Goal: Information Seeking & Learning: Compare options

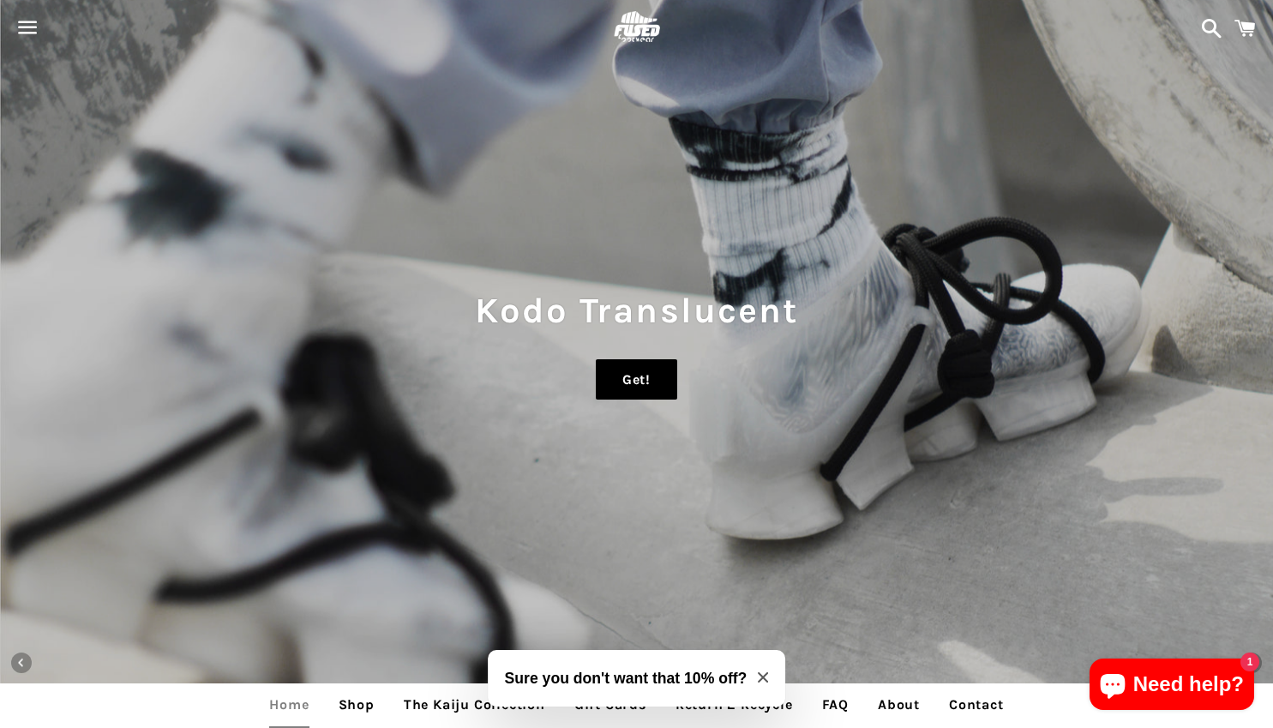
click at [636, 381] on link "Get!" at bounding box center [636, 379] width 81 height 41
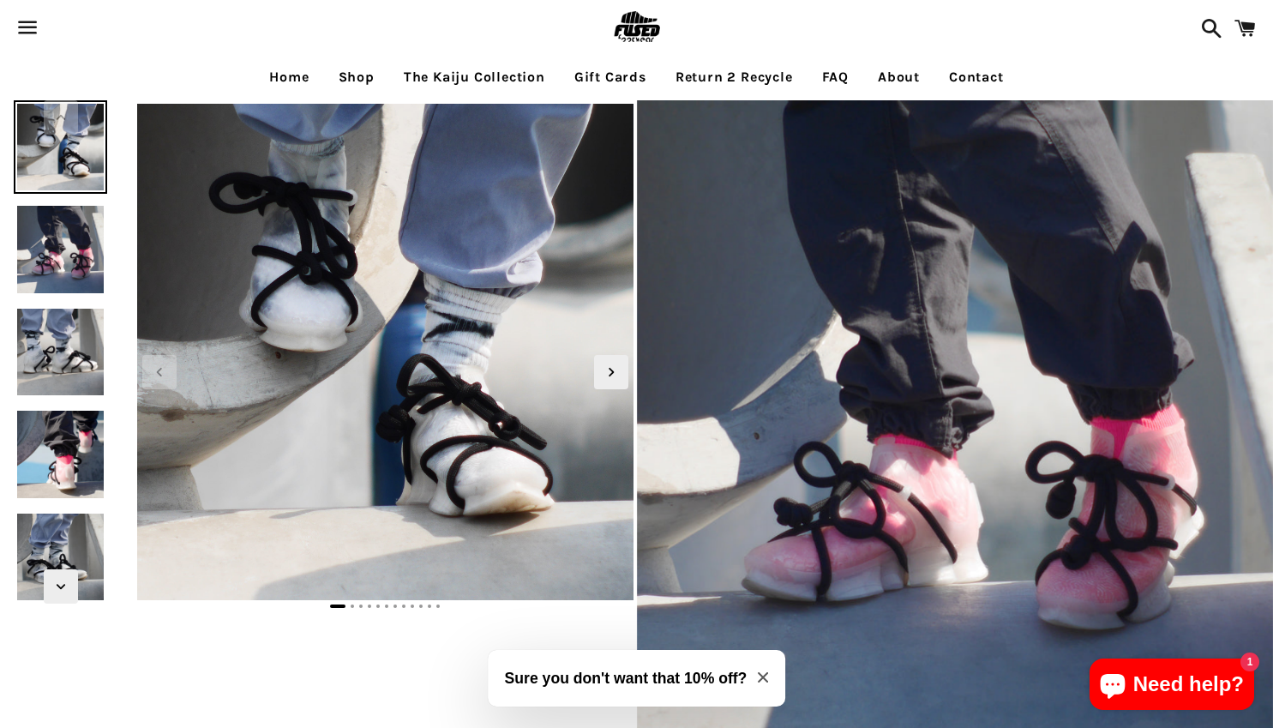
click at [360, 81] on link "Shop" at bounding box center [357, 77] width 62 height 43
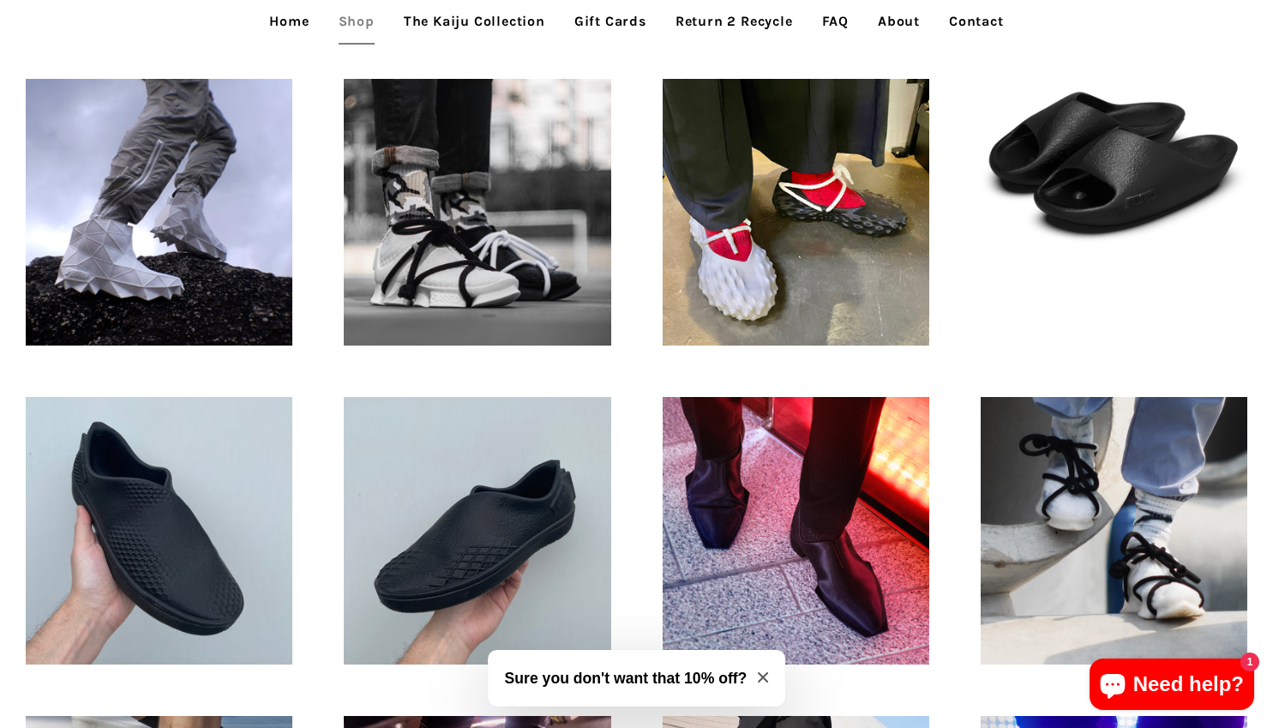
scroll to position [514, 0]
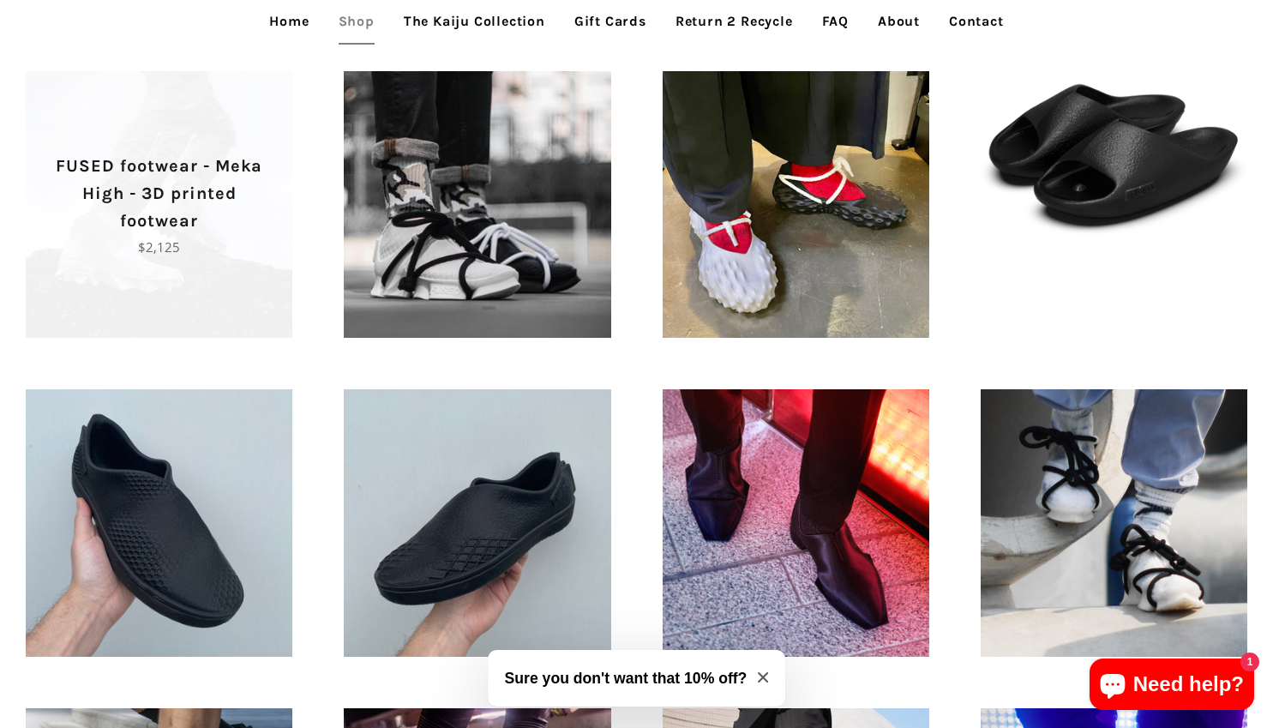
click at [153, 203] on p "FUSED footwear - Meka High - 3D printed footwear" at bounding box center [159, 194] width 207 height 82
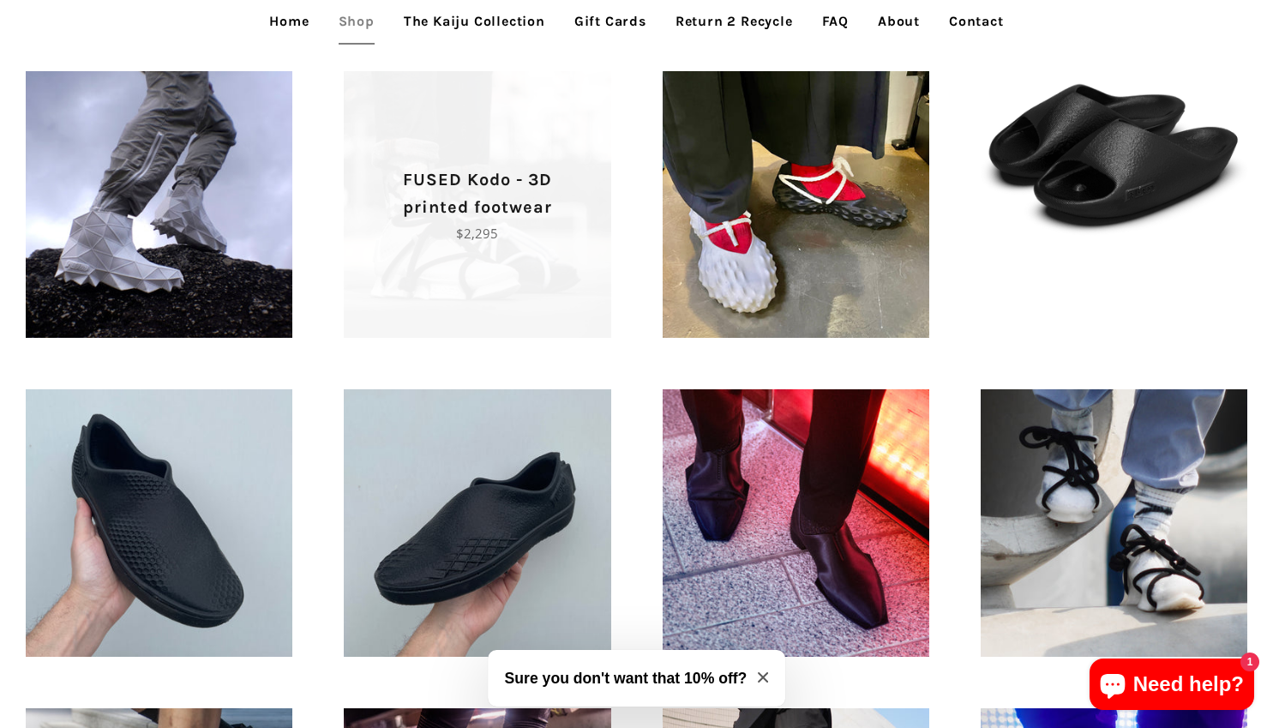
click at [507, 213] on p "FUSED Kodo - 3D printed footwear" at bounding box center [477, 193] width 207 height 55
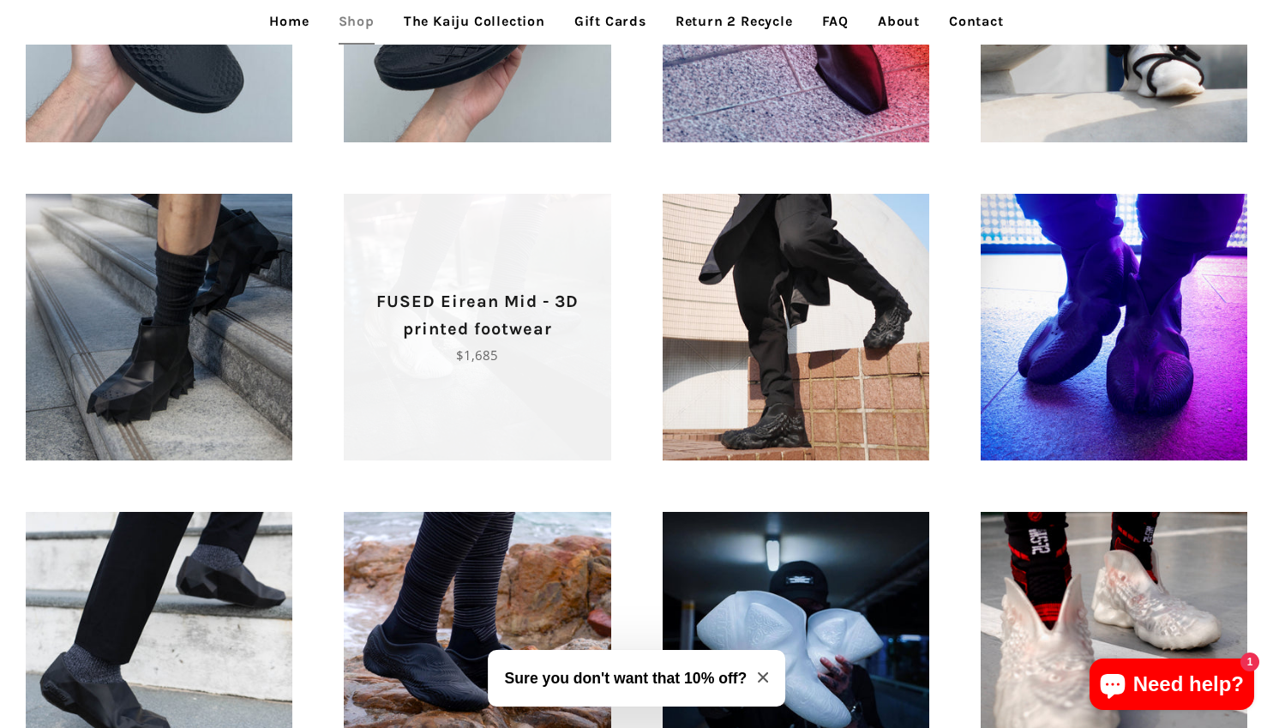
scroll to position [1200, 0]
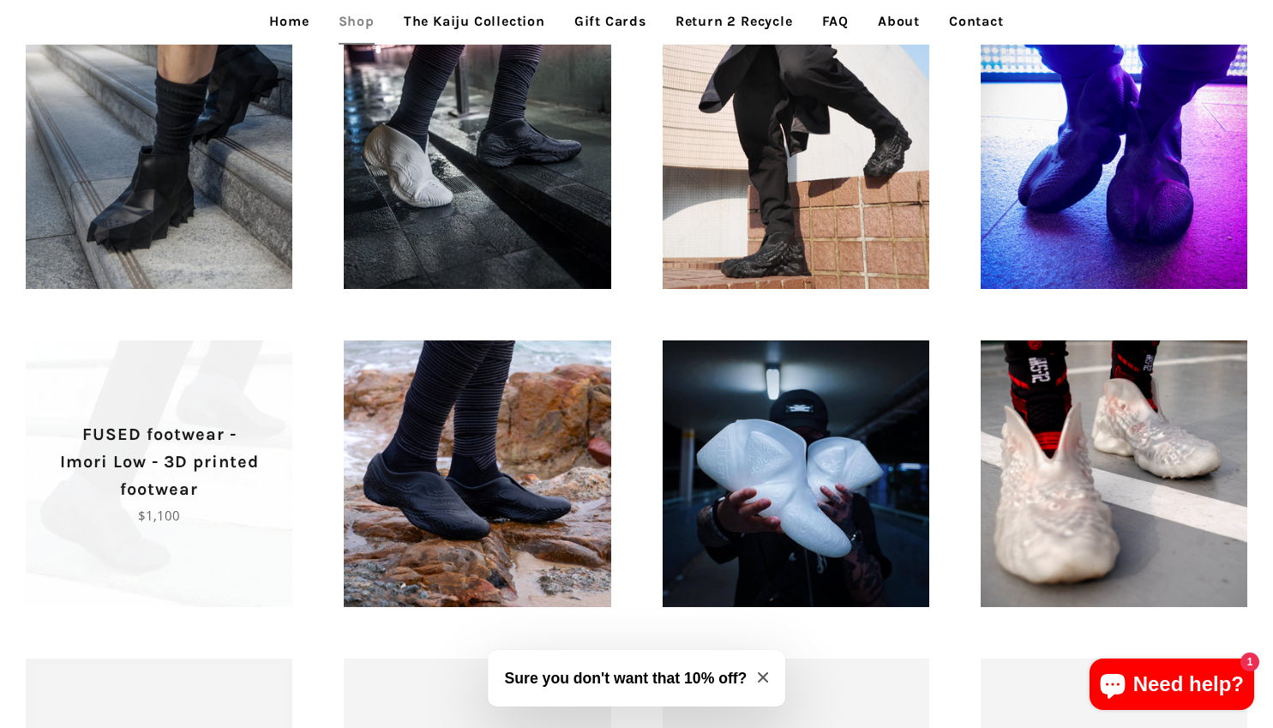
click at [155, 452] on p "FUSED footwear - Imori Low - 3D printed footwear" at bounding box center [159, 462] width 207 height 82
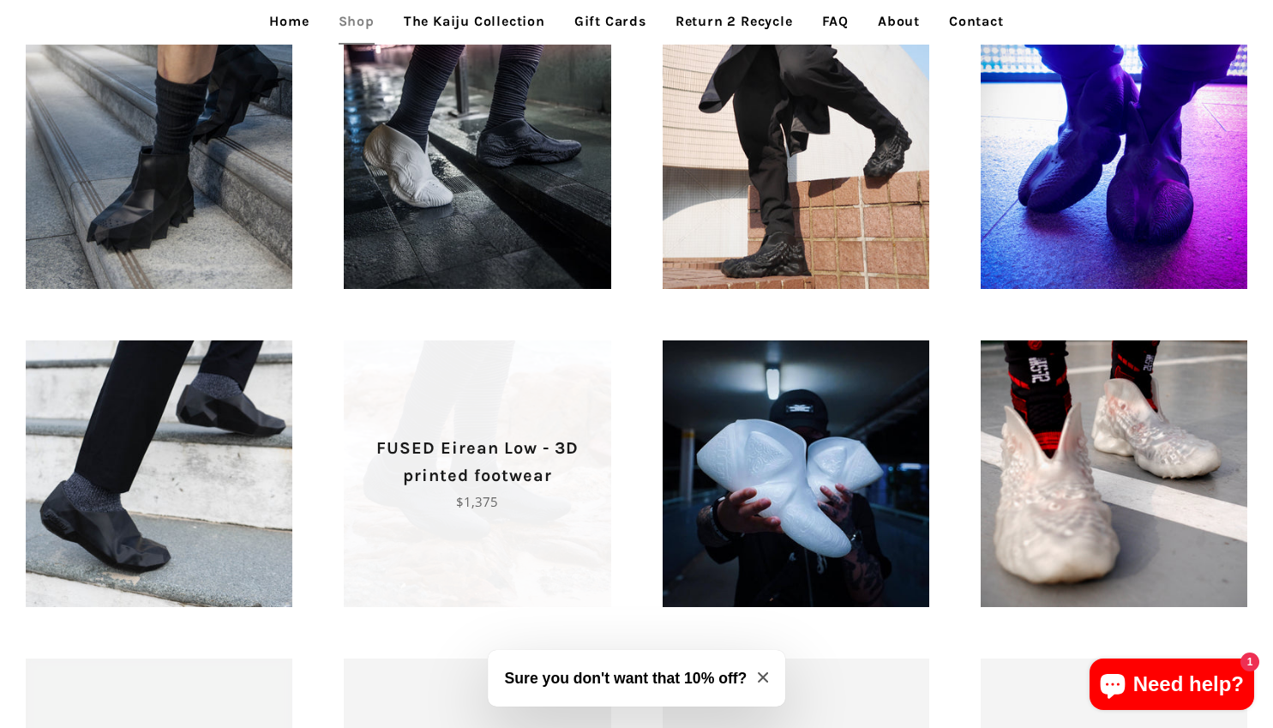
click at [495, 470] on p "FUSED Eirean Low - 3D printed footwear" at bounding box center [477, 462] width 207 height 55
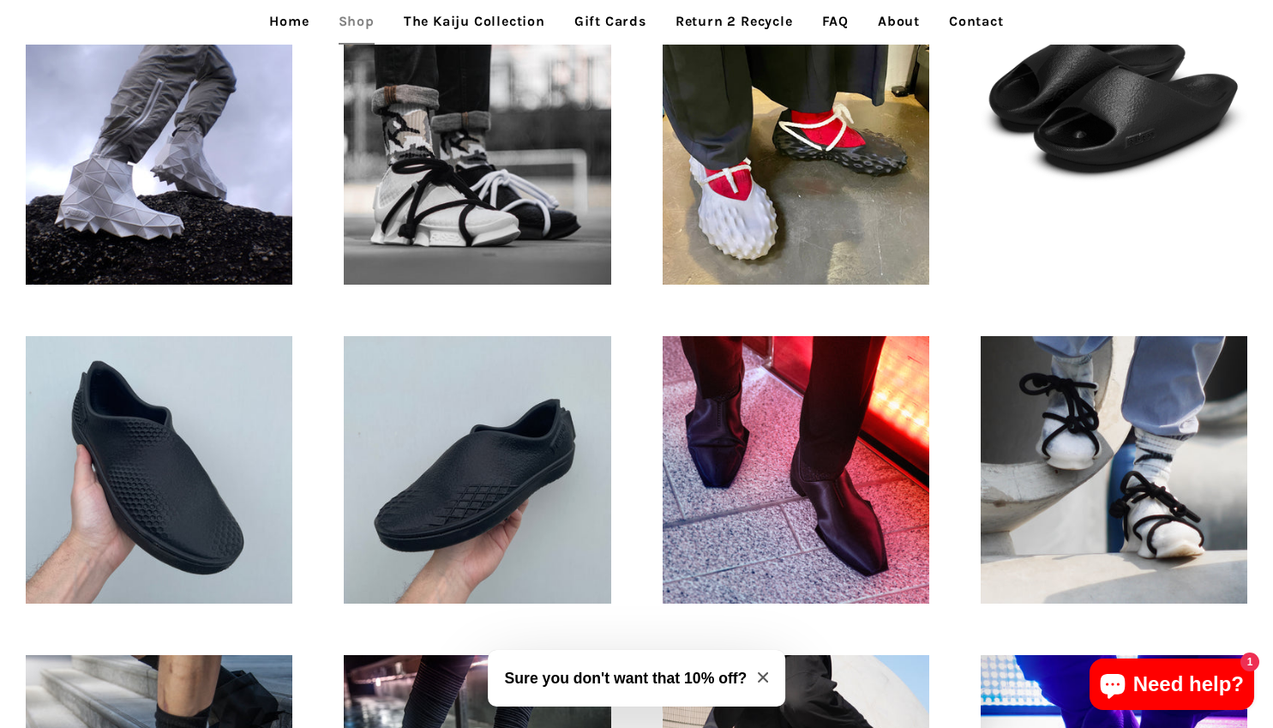
scroll to position [532, 0]
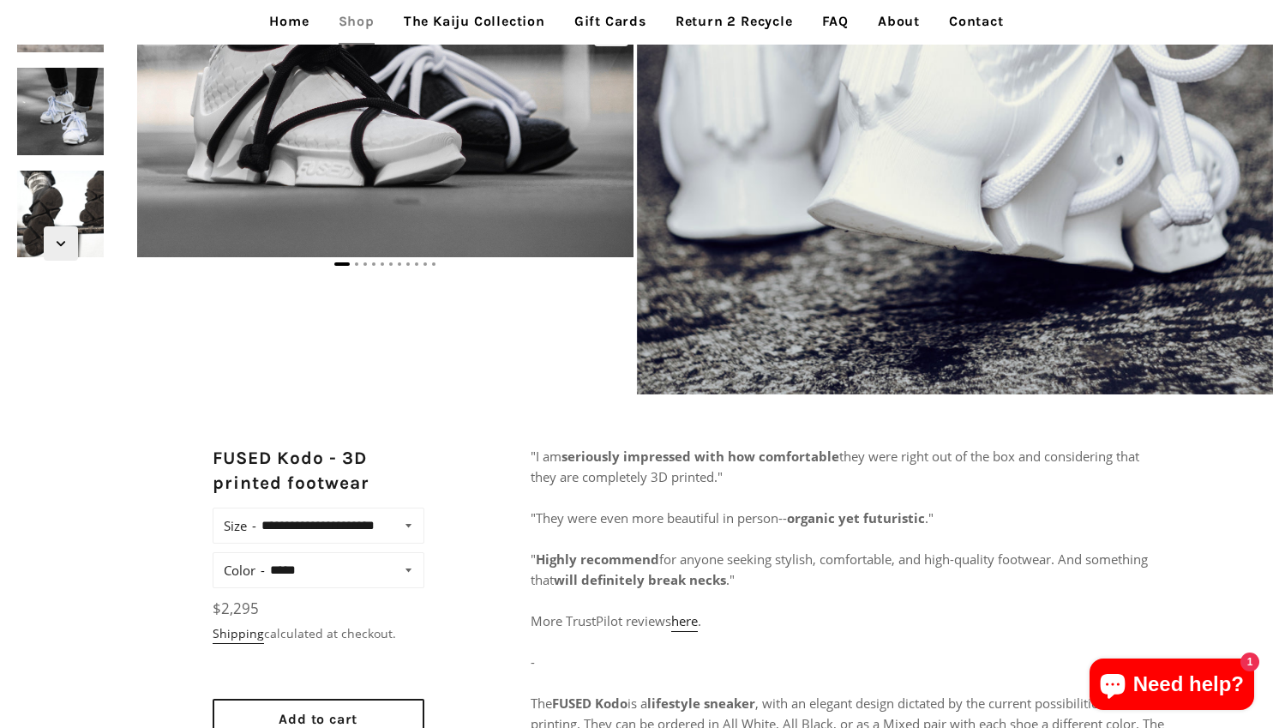
scroll to position [514, 0]
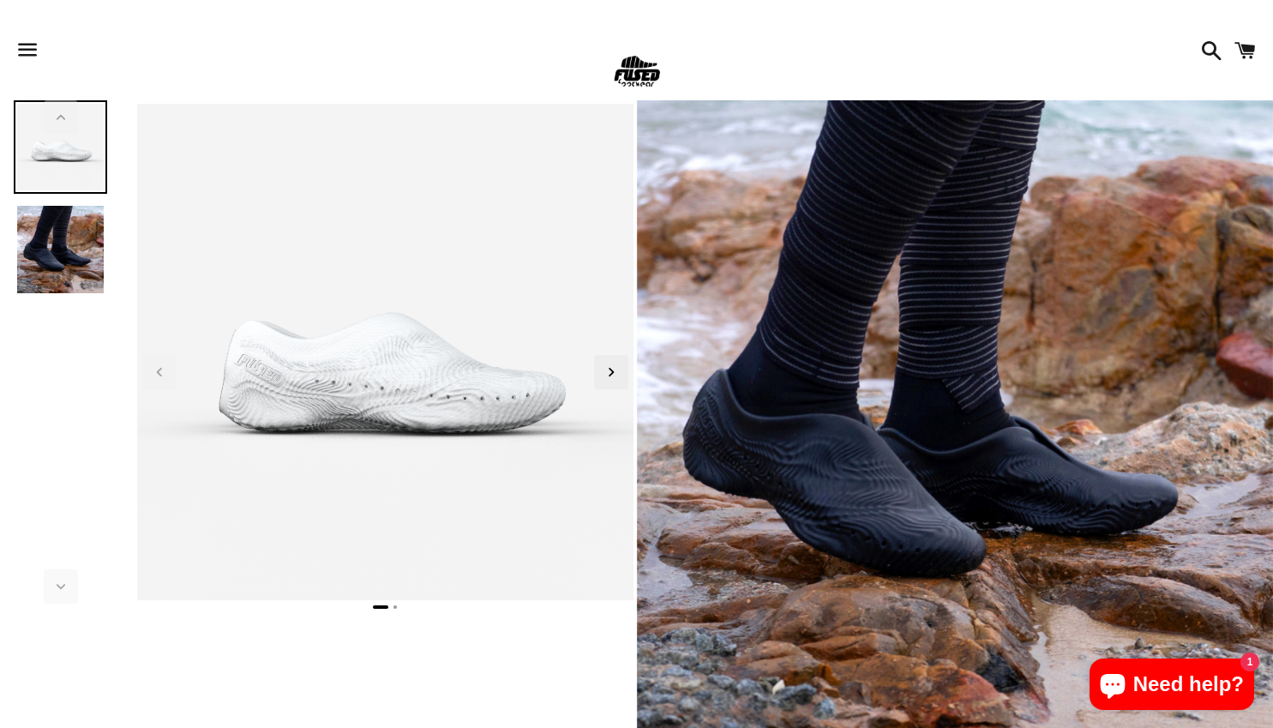
scroll to position [171, 0]
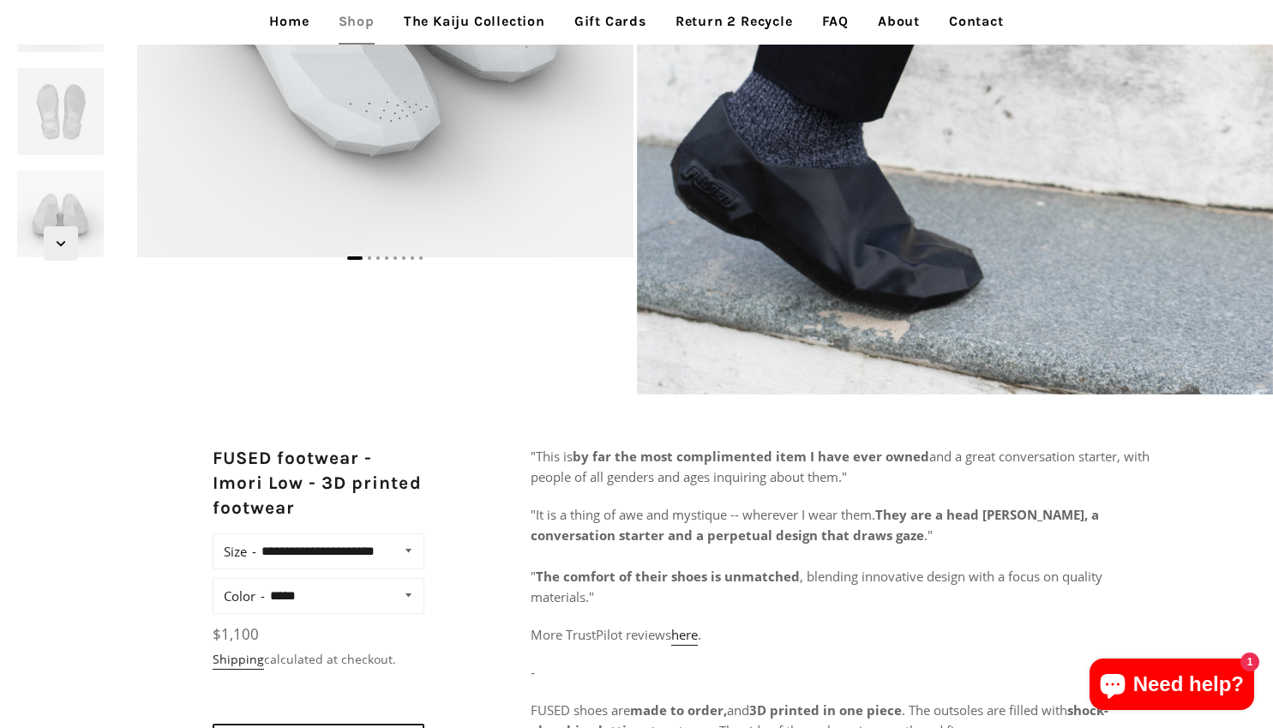
scroll to position [514, 0]
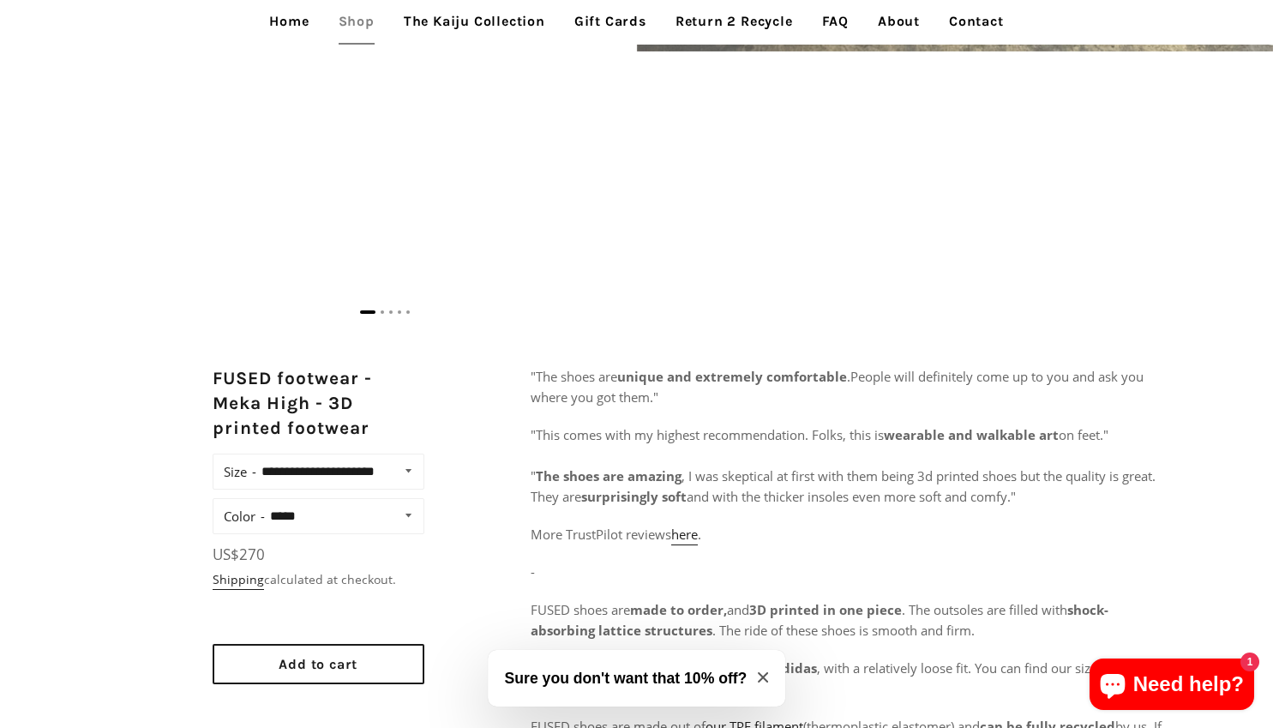
scroll to position [857, 0]
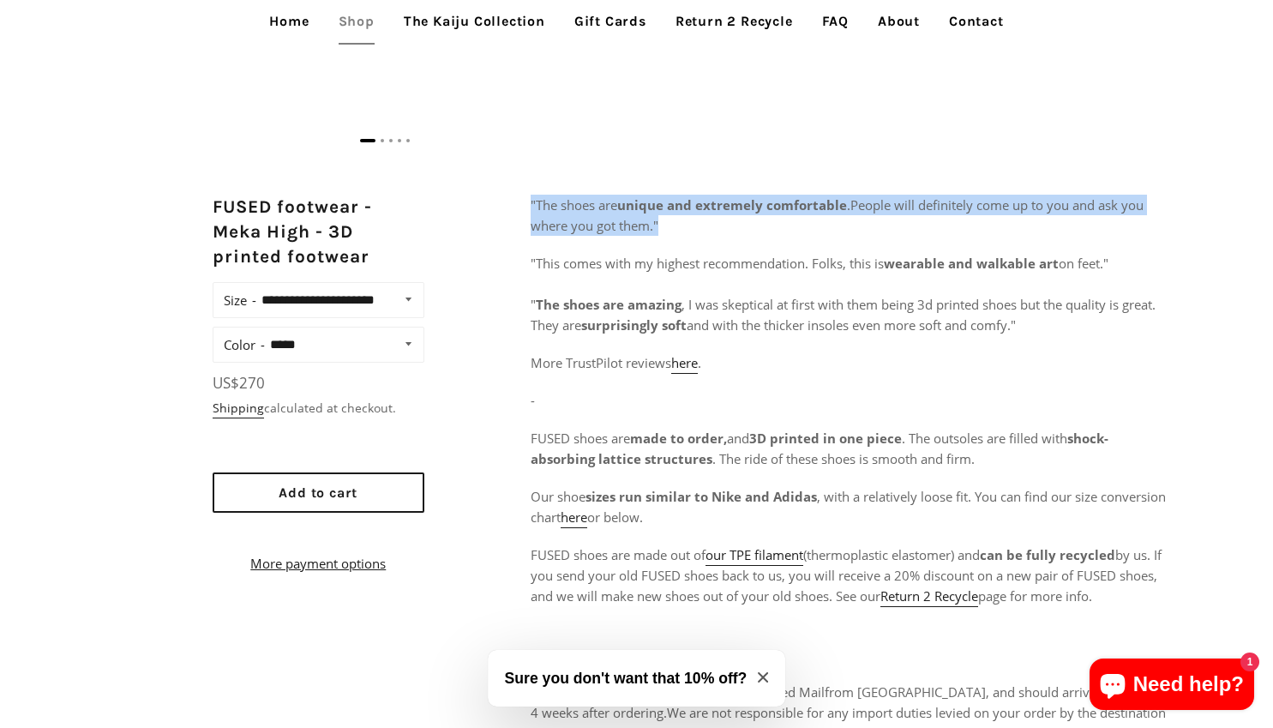
drag, startPoint x: 661, startPoint y: 225, endPoint x: 531, endPoint y: 200, distance: 132.8
click at [531, 200] on p "" The shoes are unique and extremely comfortable . People will definitely come …" at bounding box center [849, 215] width 637 height 41
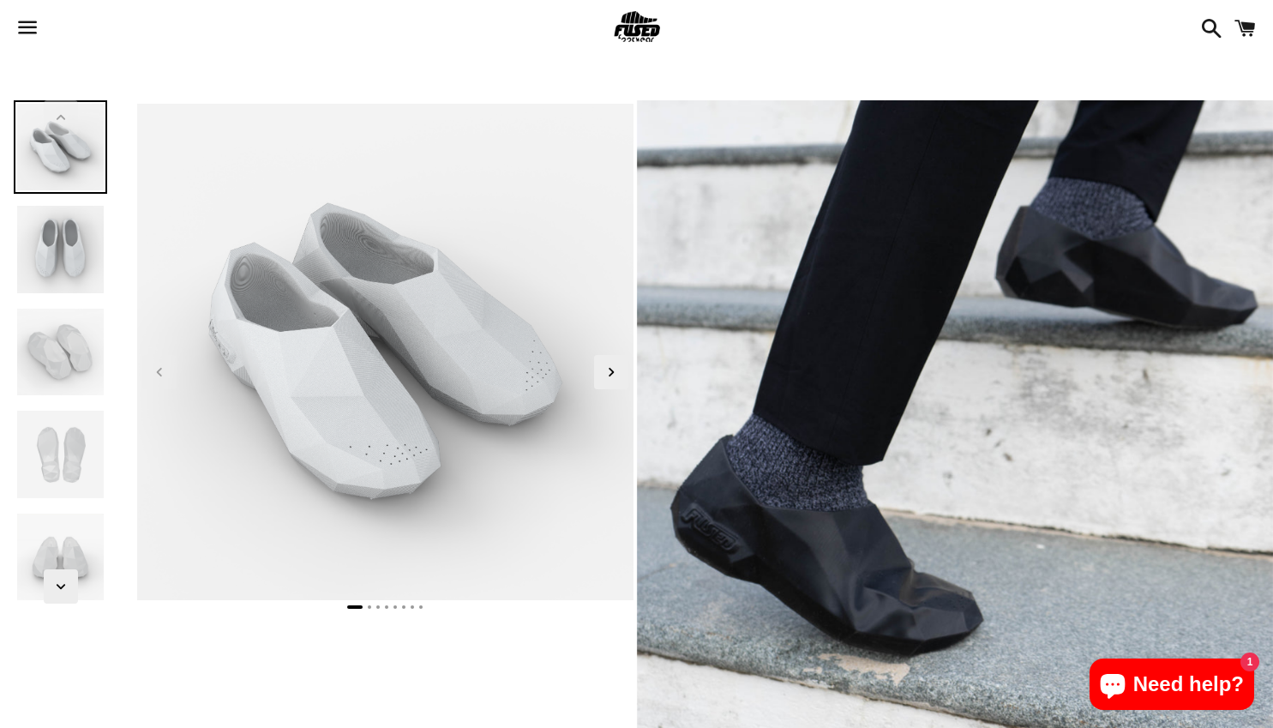
scroll to position [514, 0]
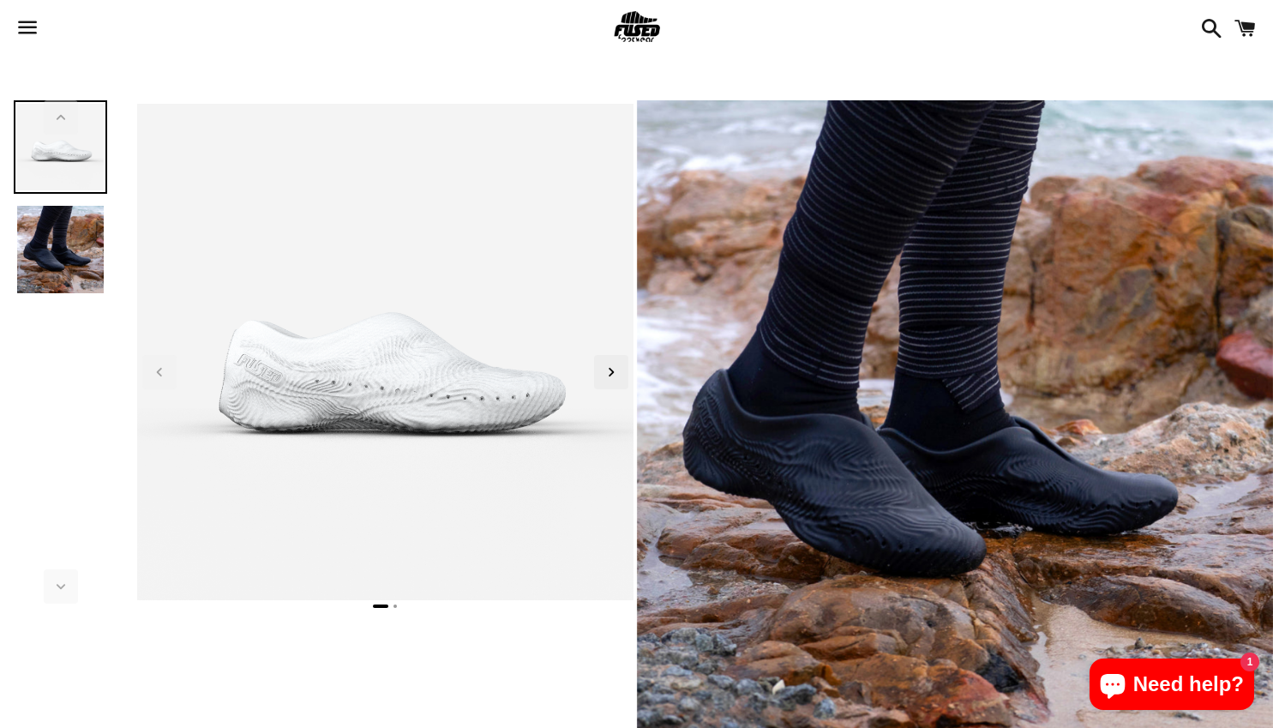
scroll to position [343, 0]
